Goal: Contribute content: Contribute content

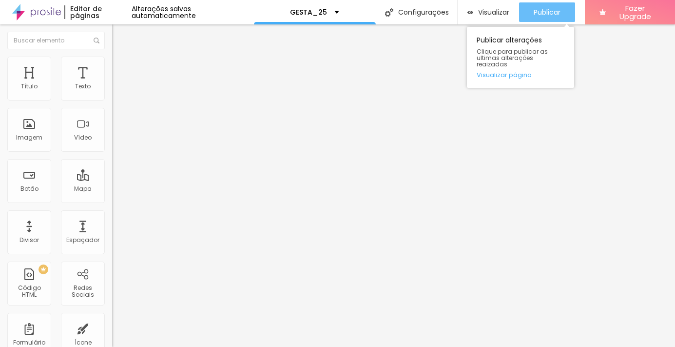
click at [542, 13] on span "Publicar" at bounding box center [547, 12] width 27 height 8
click at [543, 14] on span "Publicar" at bounding box center [547, 12] width 27 height 8
click at [534, 15] on span "Publicar" at bounding box center [547, 12] width 27 height 8
click at [551, 13] on span "Publicar" at bounding box center [547, 12] width 27 height 8
click at [546, 4] on div "Publicar" at bounding box center [547, 11] width 27 height 19
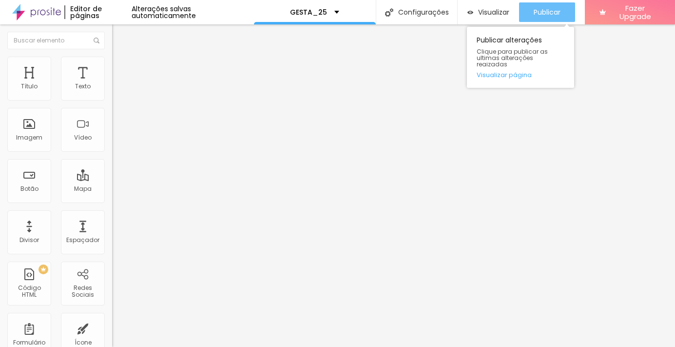
click at [544, 16] on span "Publicar" at bounding box center [547, 12] width 27 height 8
click at [543, 10] on span "Publicar" at bounding box center [547, 12] width 27 height 8
click at [541, 10] on span "Publicar" at bounding box center [547, 12] width 27 height 8
